Goal: Information Seeking & Learning: Learn about a topic

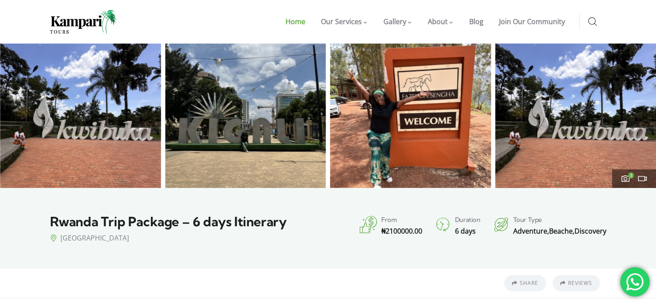
click at [305, 22] on span "Home" at bounding box center [296, 21] width 20 height 9
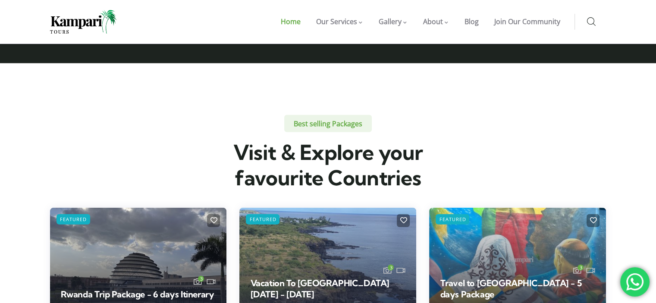
scroll to position [1868, 0]
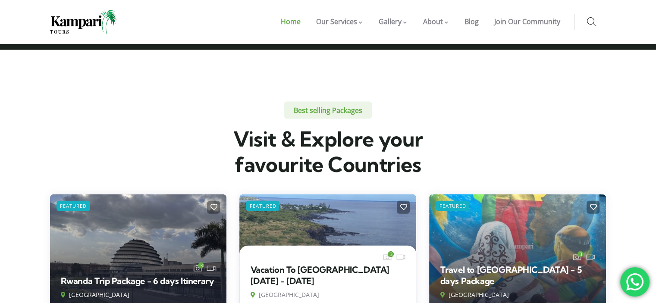
click at [300, 252] on div "3 Vacation To Mauritius 2024 - 2025 Mauritius From ₦ 2800000.00" at bounding box center [327, 287] width 177 height 70
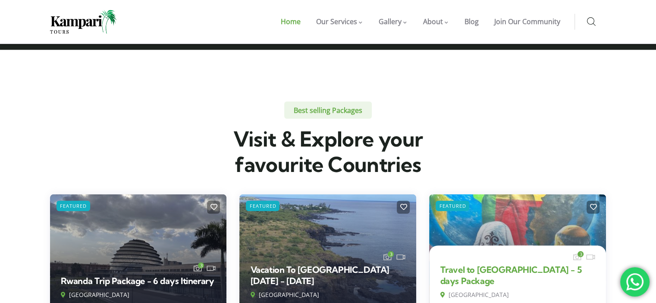
click at [461, 264] on link "Travel to Benin Republic - 5 days Package" at bounding box center [511, 275] width 142 height 22
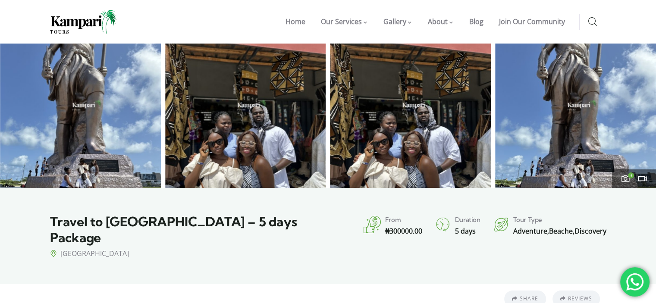
drag, startPoint x: 0, startPoint y: 0, endPoint x: 661, endPoint y: -32, distance: 662.2
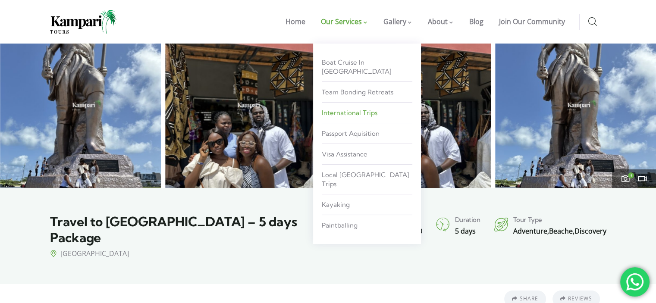
click at [377, 109] on span "International Trips" at bounding box center [350, 113] width 56 height 8
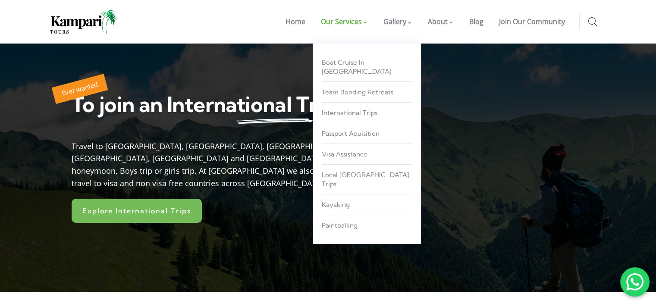
drag, startPoint x: 0, startPoint y: 0, endPoint x: 362, endPoint y: 23, distance: 362.7
click at [362, 23] on span "Our Services" at bounding box center [341, 21] width 41 height 9
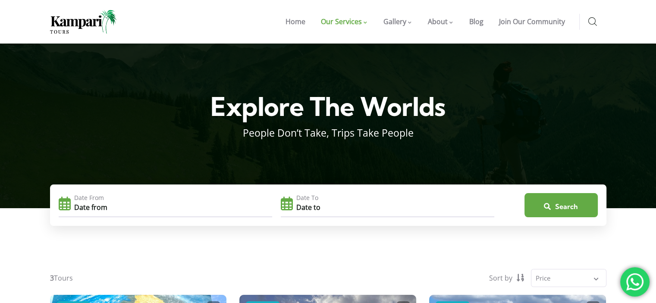
drag, startPoint x: 659, startPoint y: 20, endPoint x: 662, endPoint y: 9, distance: 12.1
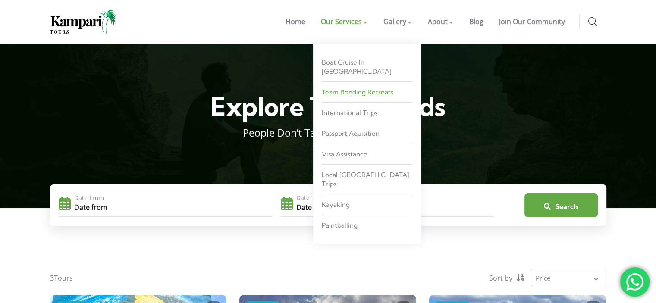
click at [346, 88] on span "Team Bonding Retreats" at bounding box center [358, 92] width 72 height 8
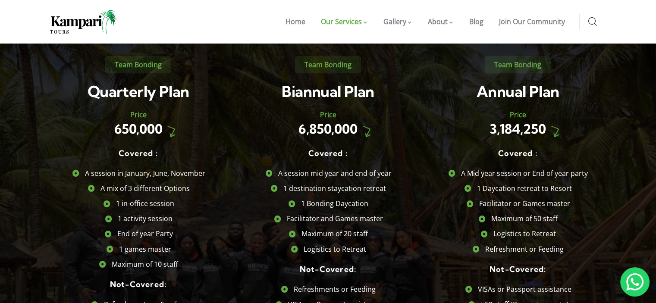
scroll to position [673, 0]
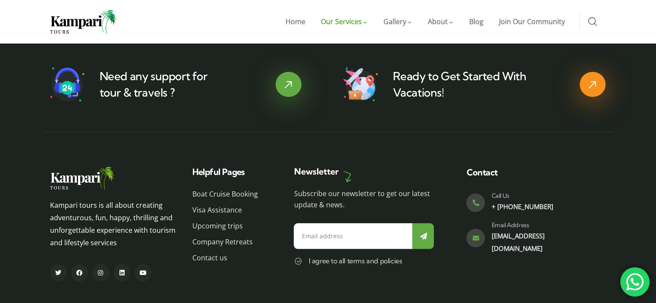
scroll to position [2540, 0]
